Goal: Task Accomplishment & Management: Manage account settings

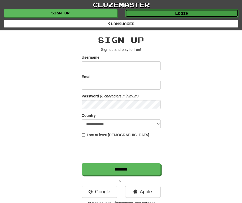
drag, startPoint x: 0, startPoint y: 0, endPoint x: 153, endPoint y: 14, distance: 153.2
click at [154, 13] on link "Login" at bounding box center [181, 13] width 113 height 8
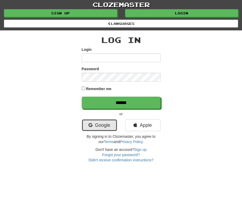
click at [100, 129] on link "Google" at bounding box center [99, 125] width 35 height 12
